Goal: Task Accomplishment & Management: Use online tool/utility

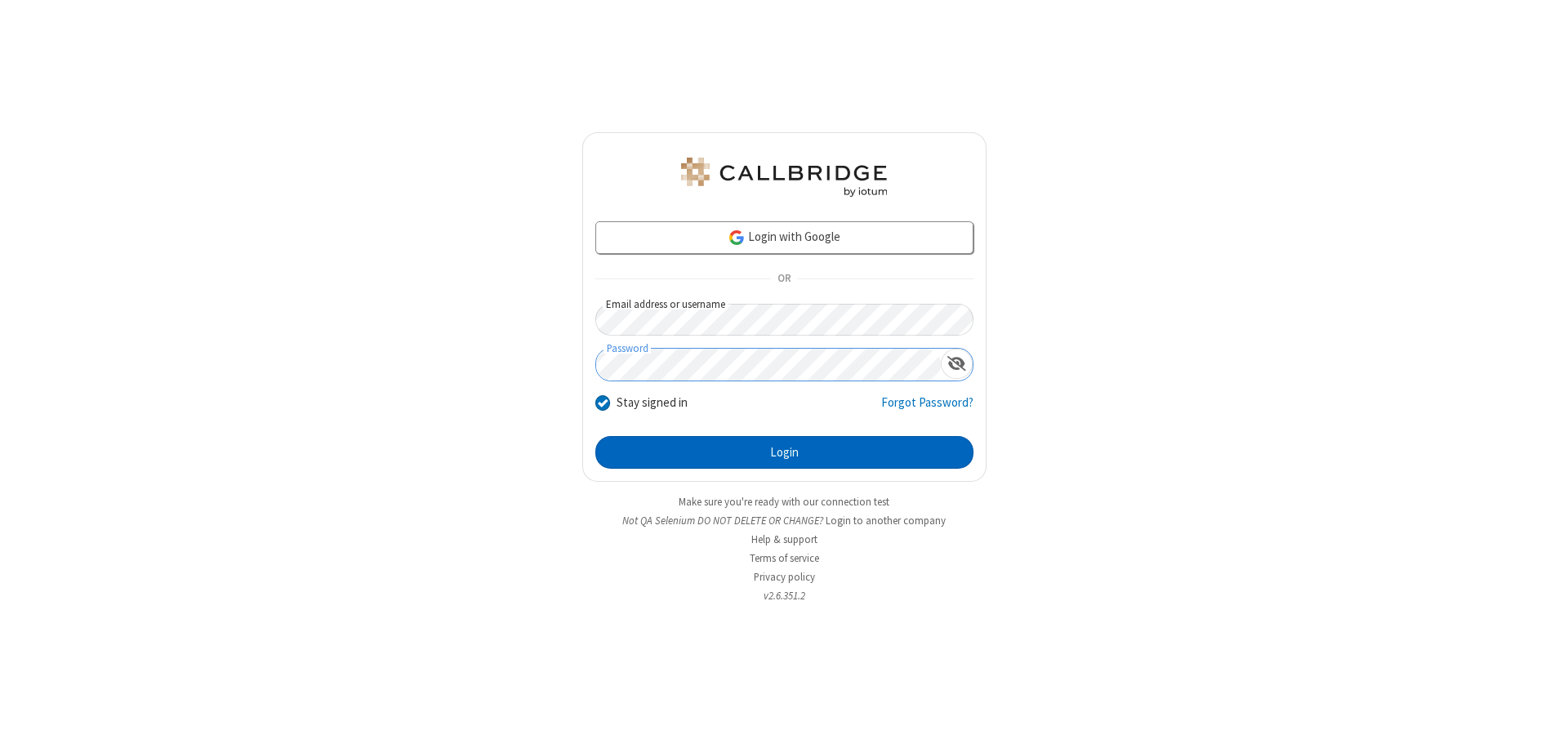
click at [784, 453] on button "Login" at bounding box center [784, 453] width 378 height 33
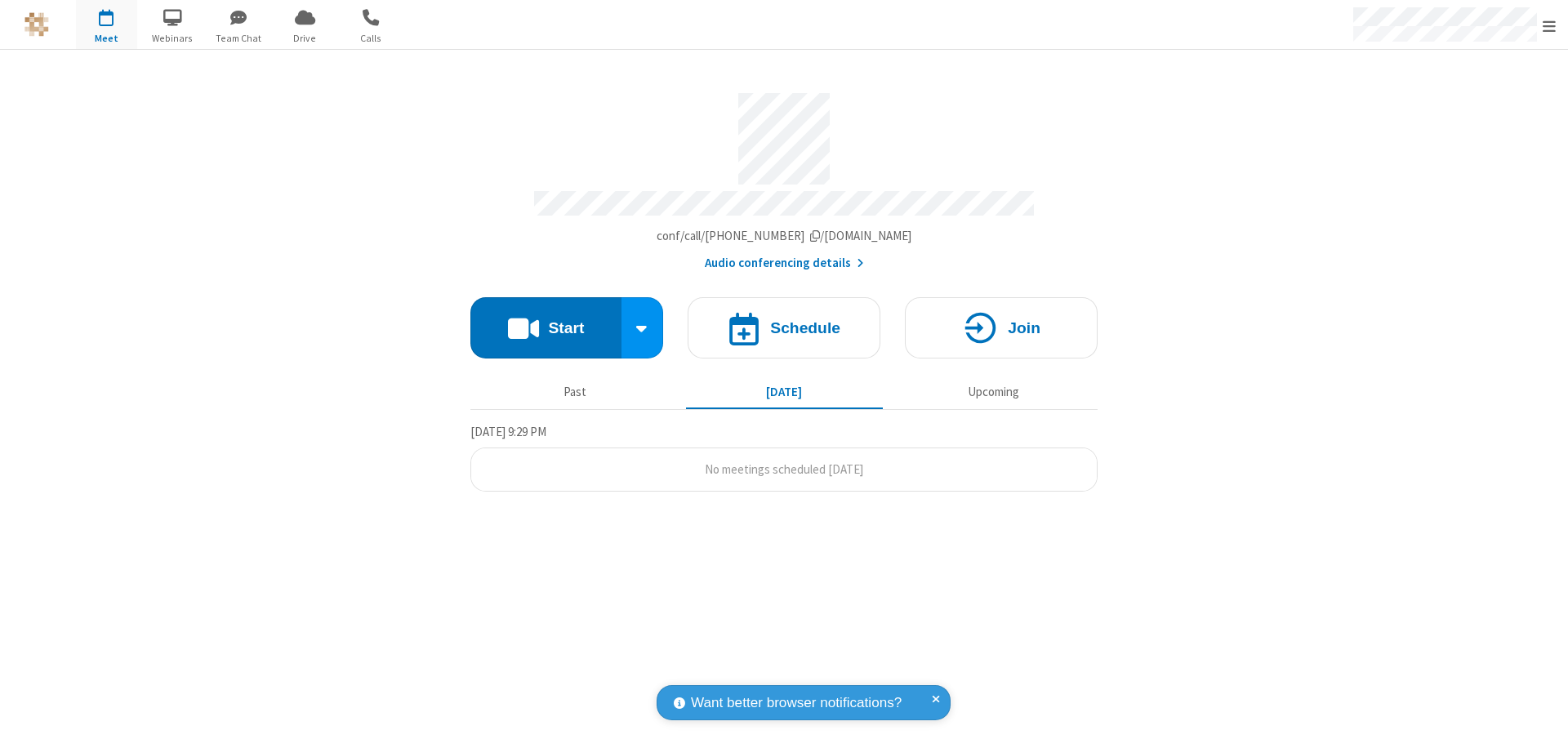
click at [545, 320] on button "Start" at bounding box center [545, 327] width 152 height 61
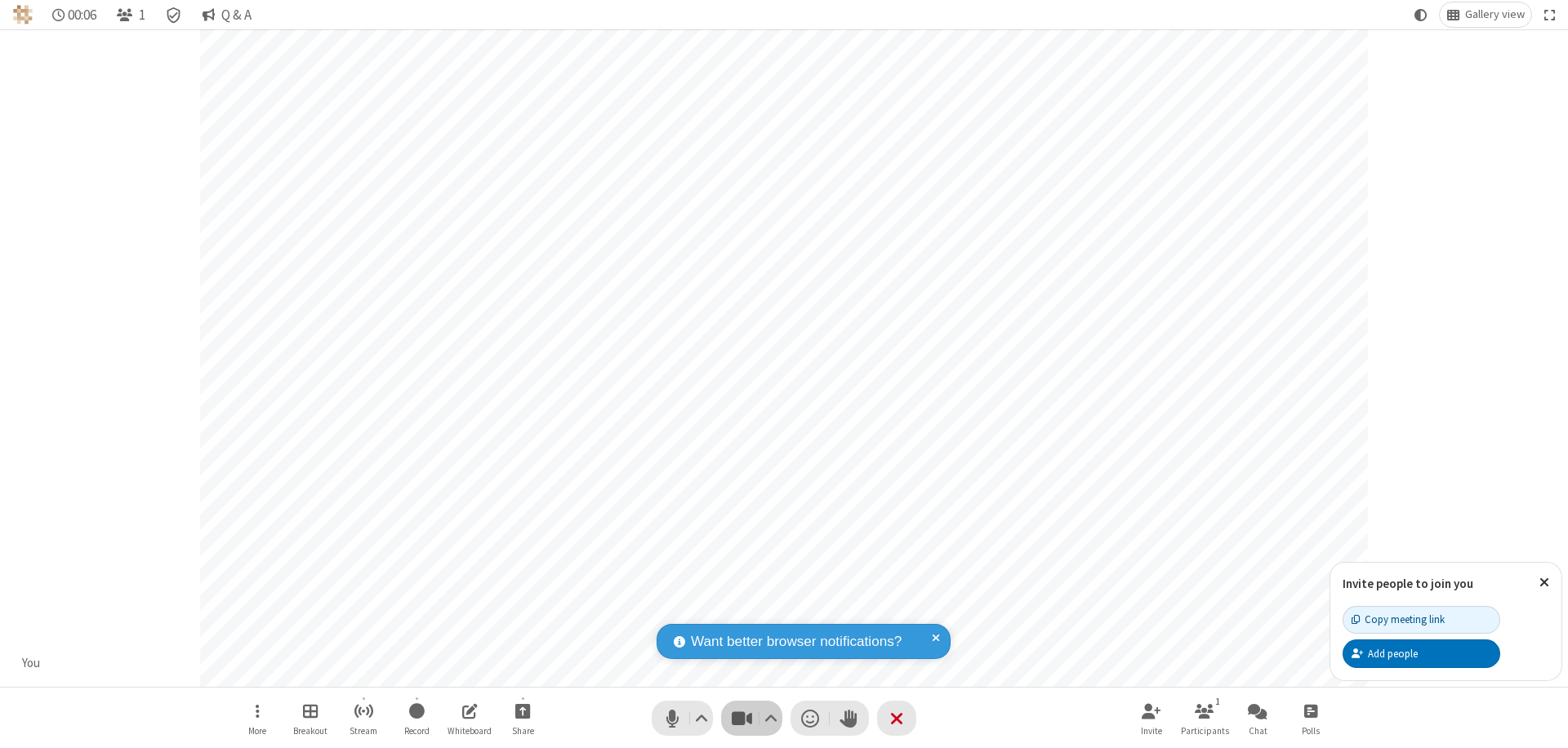
click at [742, 718] on span "Stop video (⌘+Shift+V)" at bounding box center [741, 718] width 24 height 23
click at [742, 718] on span "Start video (⌘+Shift+V)" at bounding box center [741, 718] width 24 height 23
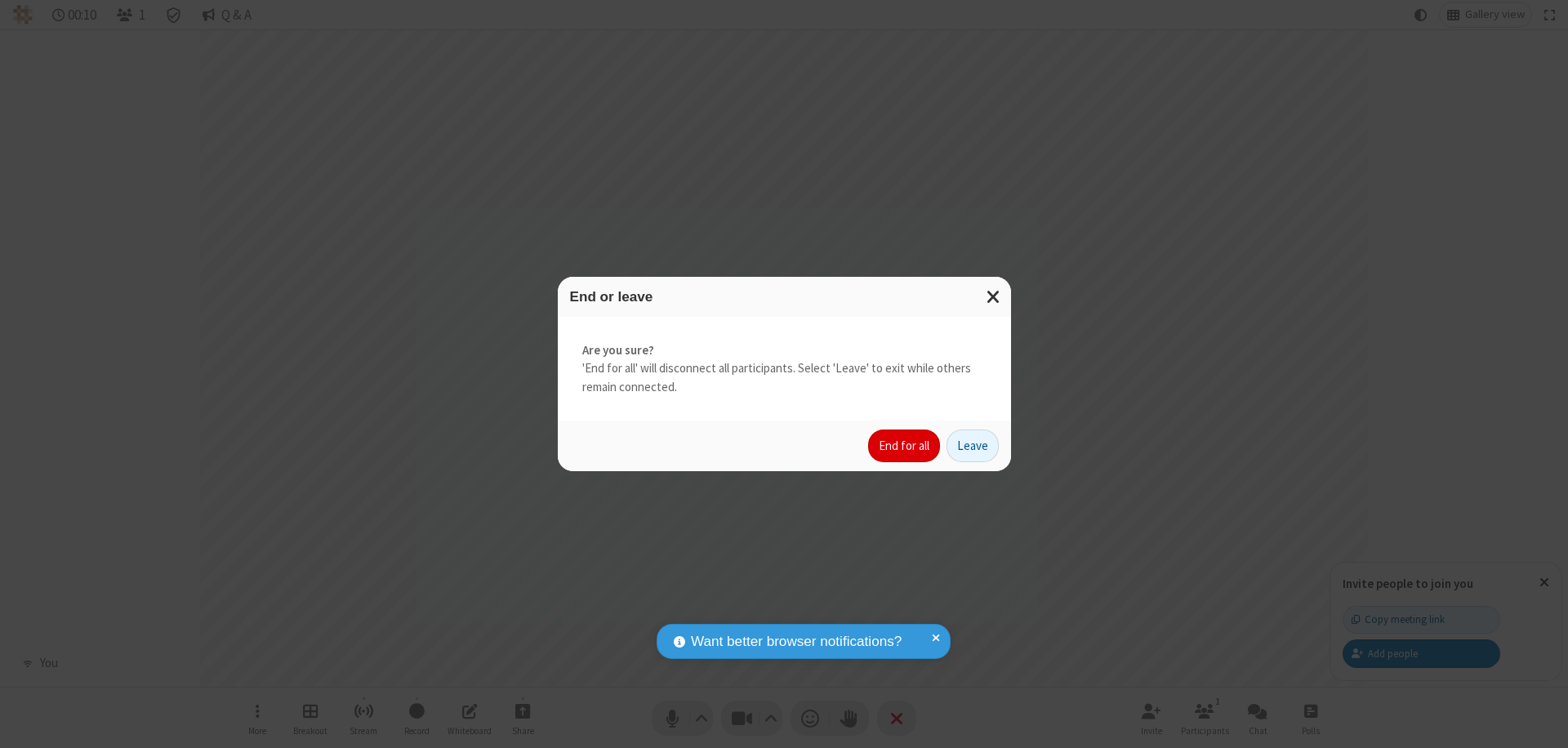
click at [905, 446] on button "End for all" at bounding box center [904, 446] width 72 height 33
